Goal: Information Seeking & Learning: Check status

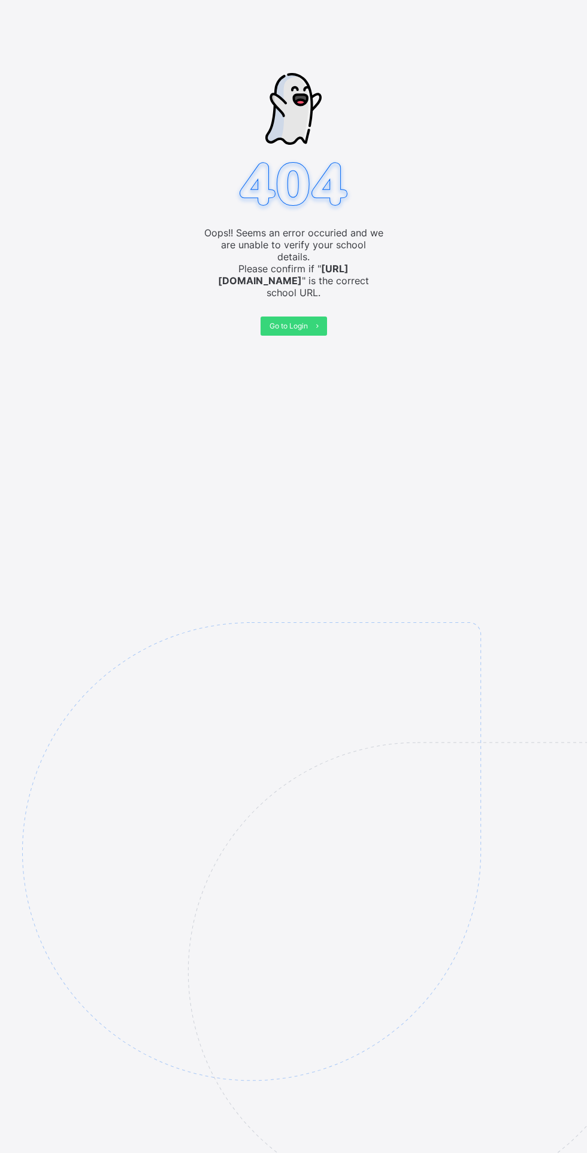
click at [269, 337] on div "Oops!! Seems an error occuried and we are unable to verify your school details.…" at bounding box center [293, 576] width 587 height 1153
click at [289, 317] on div "Go to Login" at bounding box center [293, 326] width 66 height 19
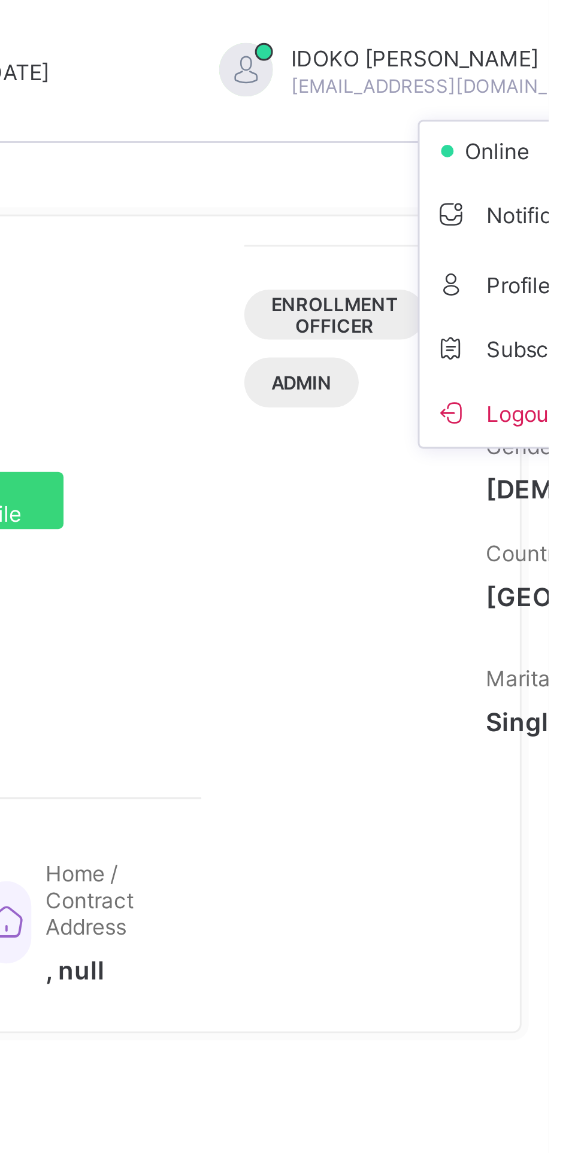
click at [548, 99] on span "Profile" at bounding box center [587, 95] width 79 height 14
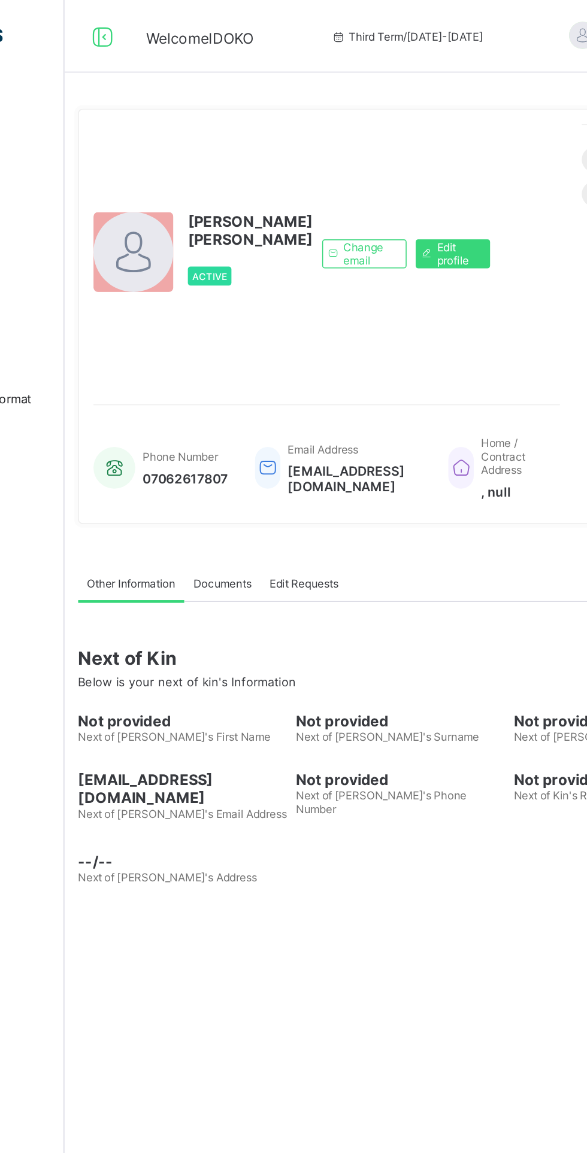
click at [390, 177] on span "Edit profile" at bounding box center [403, 168] width 26 height 18
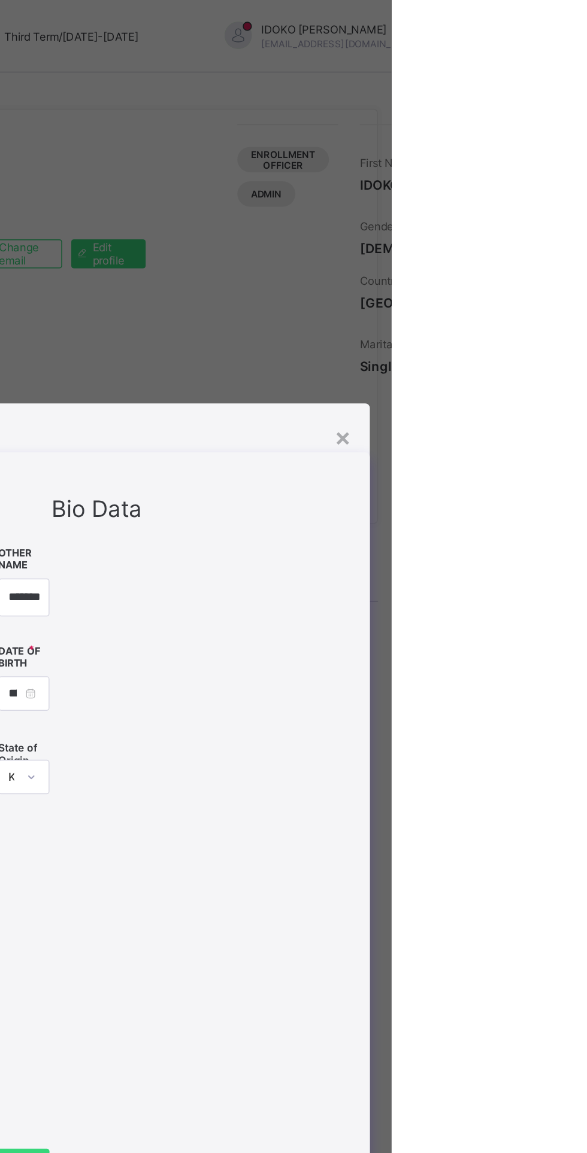
click at [560, 299] on div "×" at bounding box center [554, 288] width 11 height 20
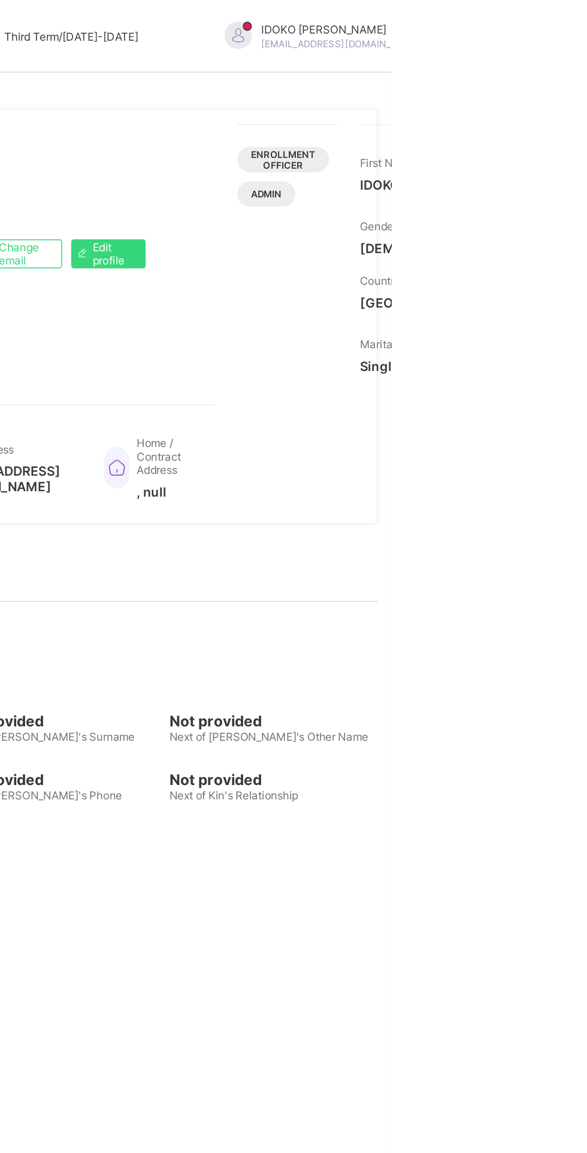
click at [507, 31] on div "[PERSON_NAME] [EMAIL_ADDRESS][DOMAIN_NAME]" at bounding box center [548, 24] width 168 height 20
click at [543, 145] on li "Logout" at bounding box center [587, 137] width 89 height 23
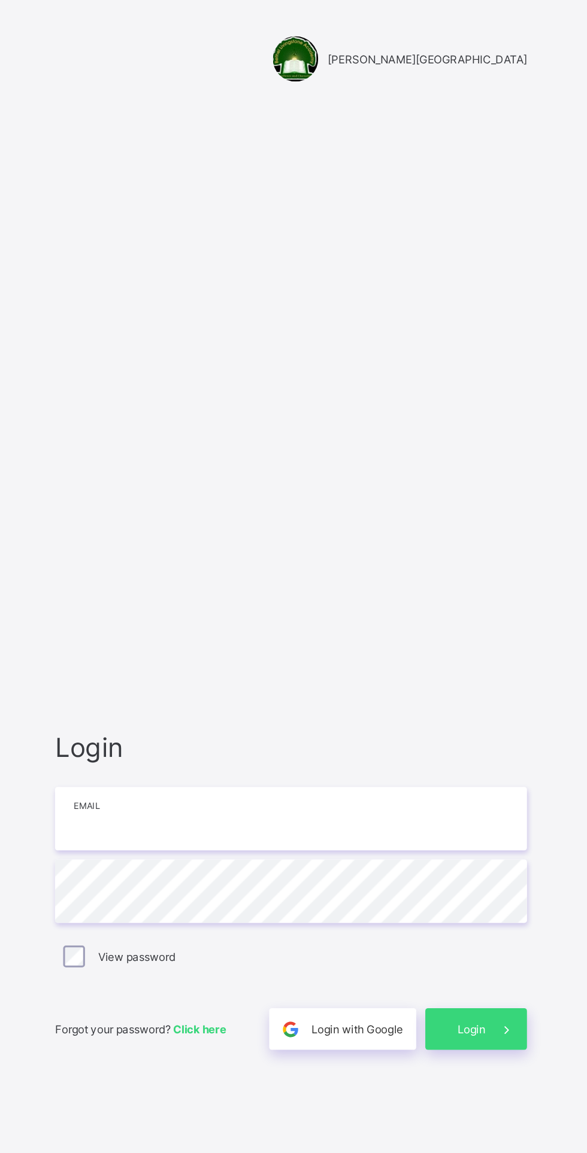
click at [266, 561] on input "email" at bounding box center [390, 541] width 311 height 42
type input "**********"
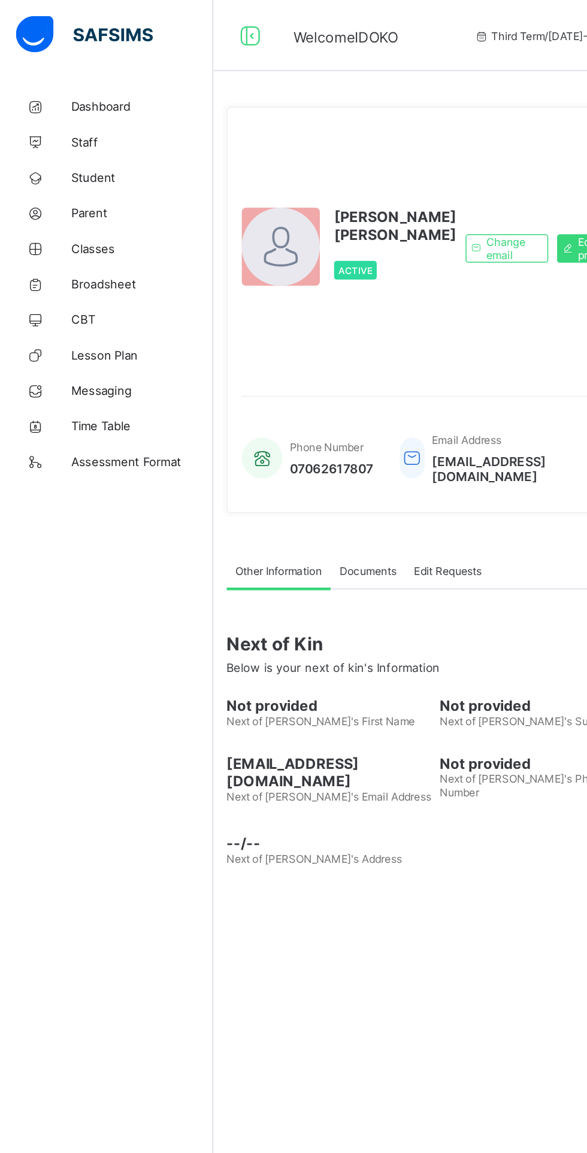
click at [54, 193] on span "Broadsheet" at bounding box center [96, 192] width 96 height 10
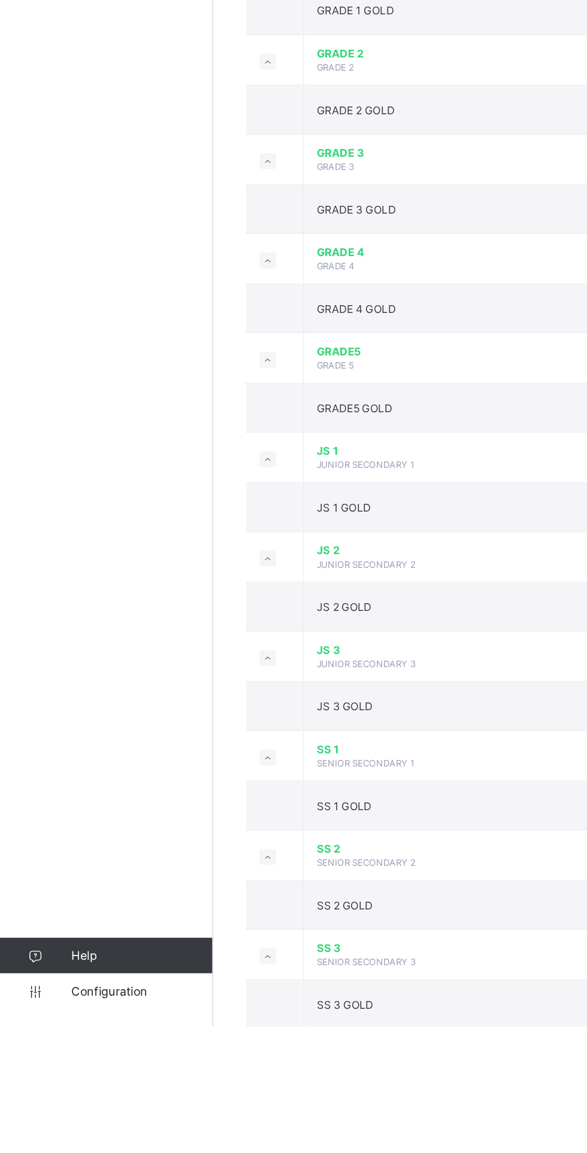
click at [224, 1040] on span "SENIOR SECONDARY 2" at bounding box center [247, 1042] width 66 height 7
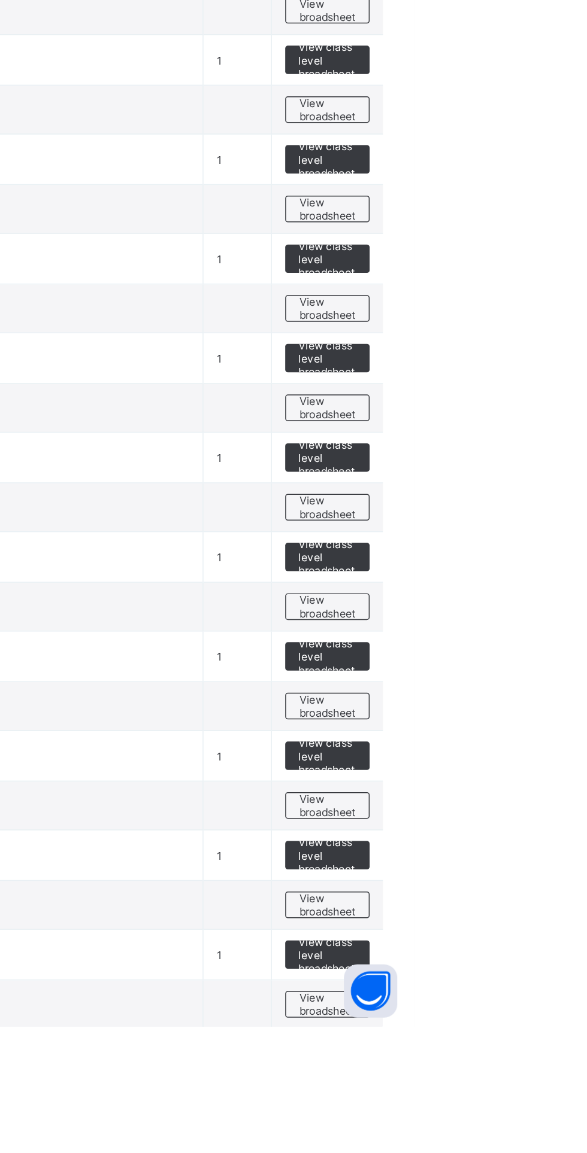
click at [512, 1047] on td "View class level broadsheet" at bounding box center [527, 1038] width 75 height 34
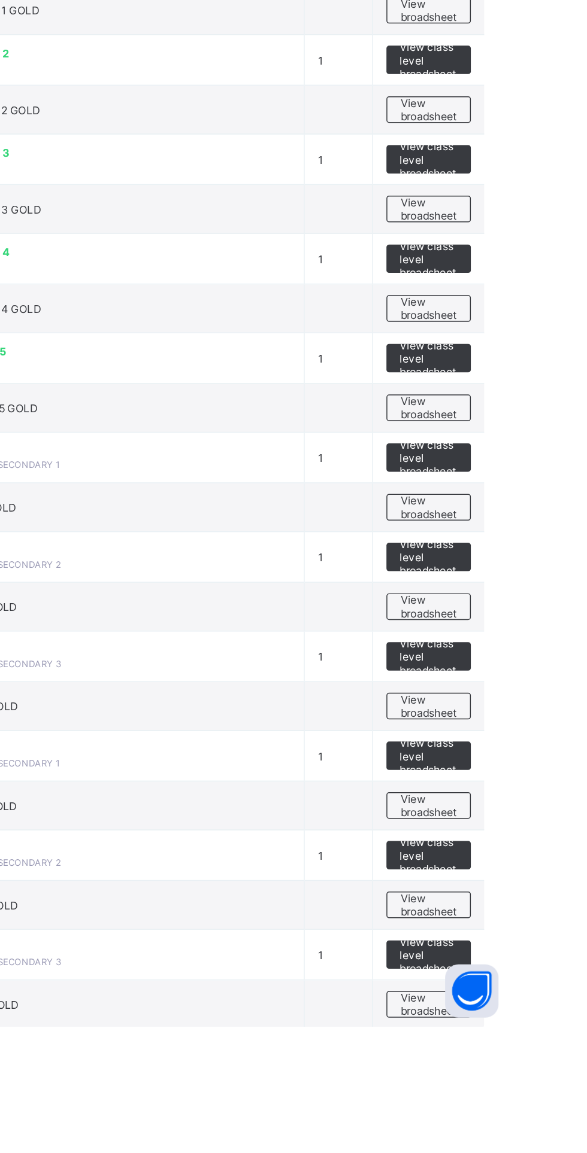
click at [512, 1034] on span "View class level broadsheet" at bounding box center [527, 1038] width 39 height 27
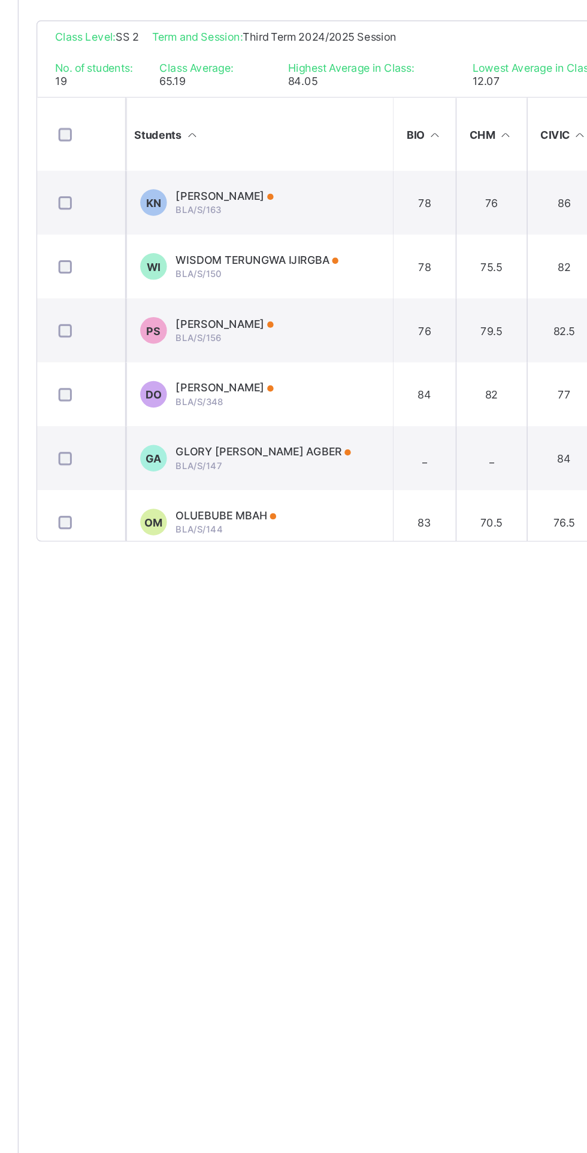
click at [277, 428] on span "BLA/S/163" at bounding box center [265, 428] width 31 height 7
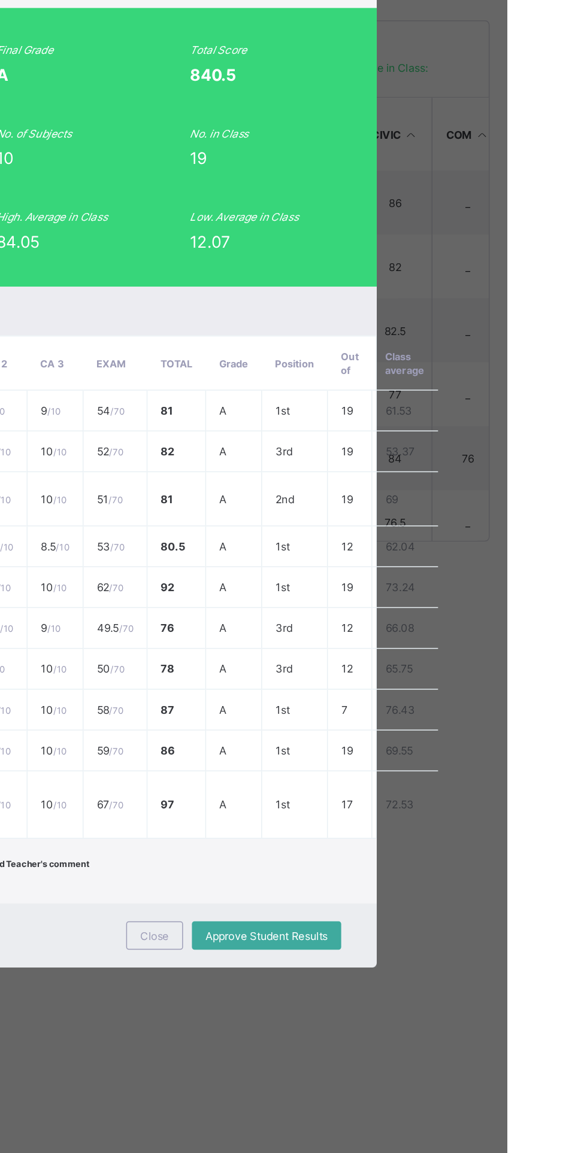
click at [467, 263] on div "View Reportsheet" at bounding box center [451, 253] width 71 height 19
